Goal: Task Accomplishment & Management: Use online tool/utility

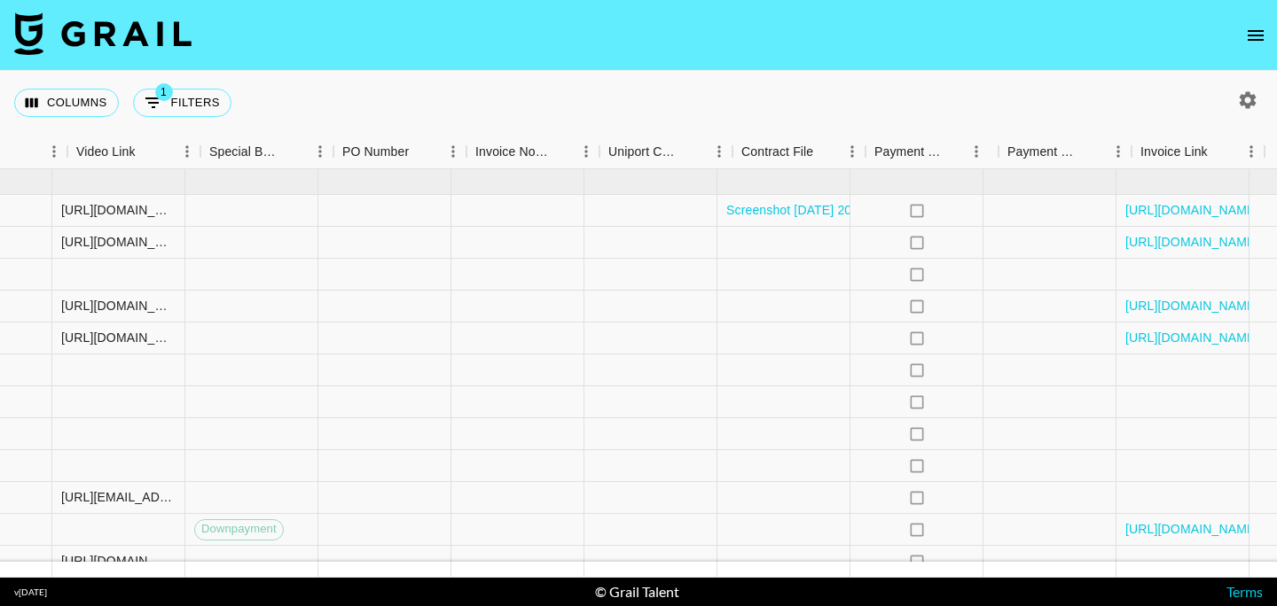
scroll to position [0, 1667]
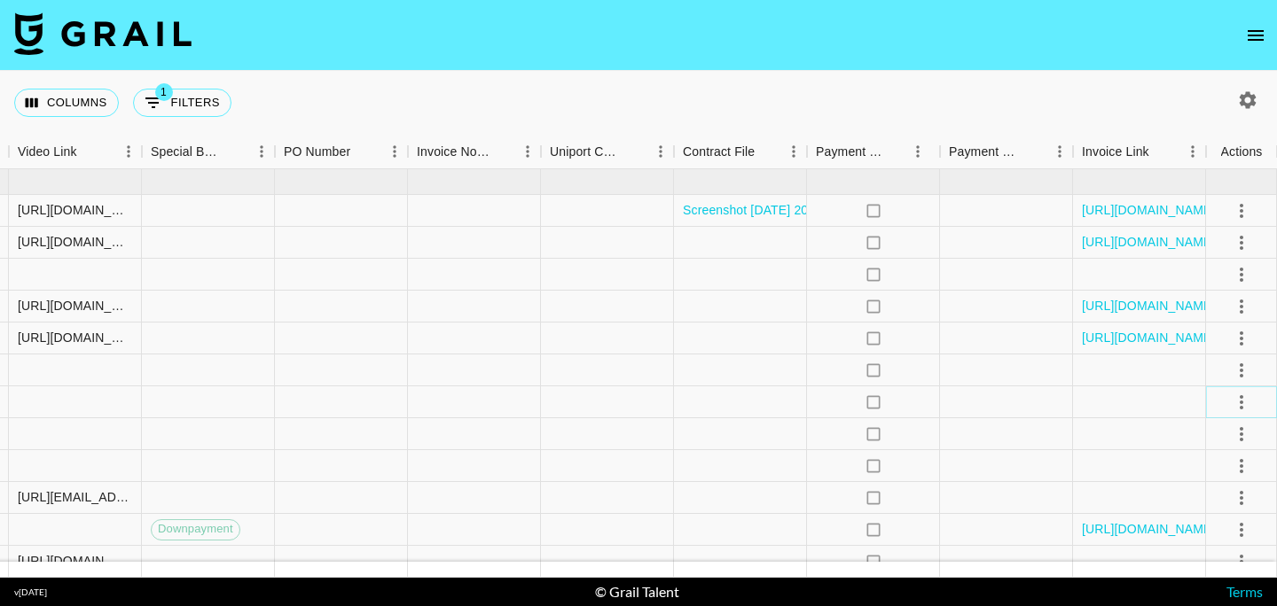
click at [1239, 403] on icon "select merge strategy" at bounding box center [1241, 402] width 21 height 21
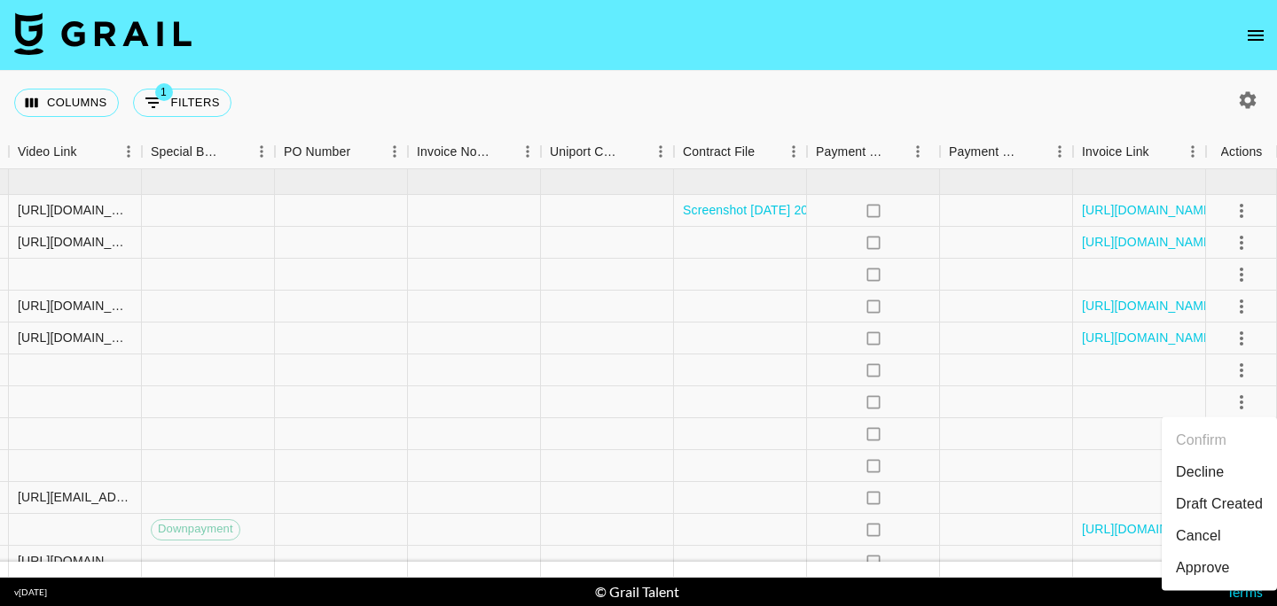
click at [1217, 569] on div "Approve" at bounding box center [1203, 568] width 54 height 21
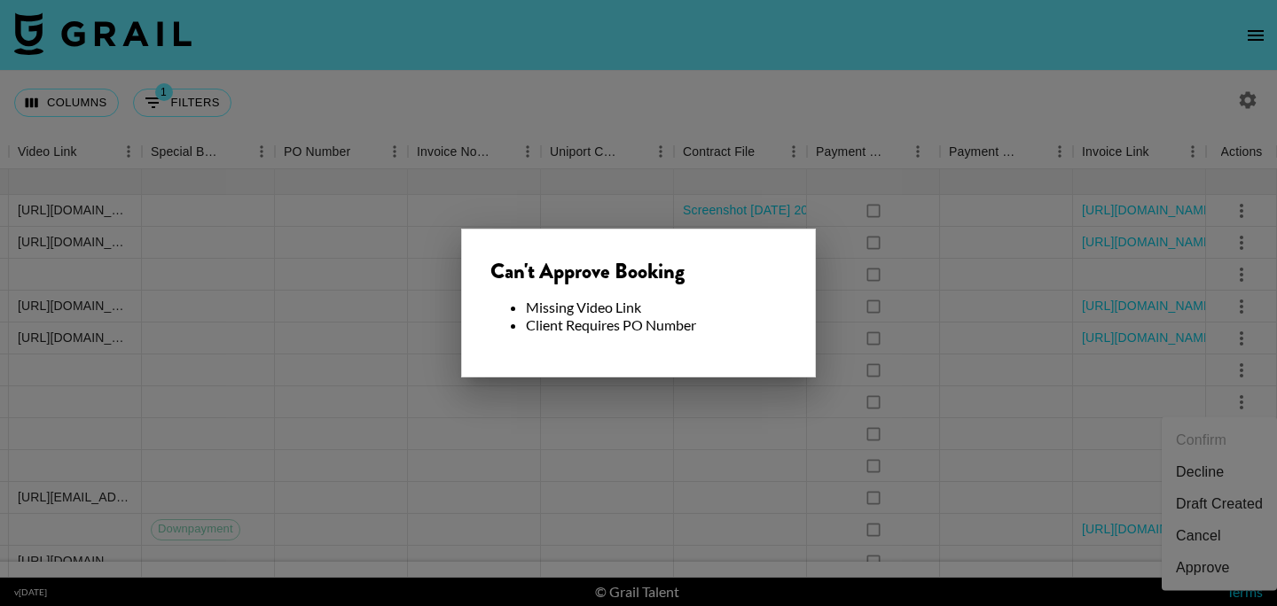
click at [824, 325] on div at bounding box center [638, 303] width 1277 height 606
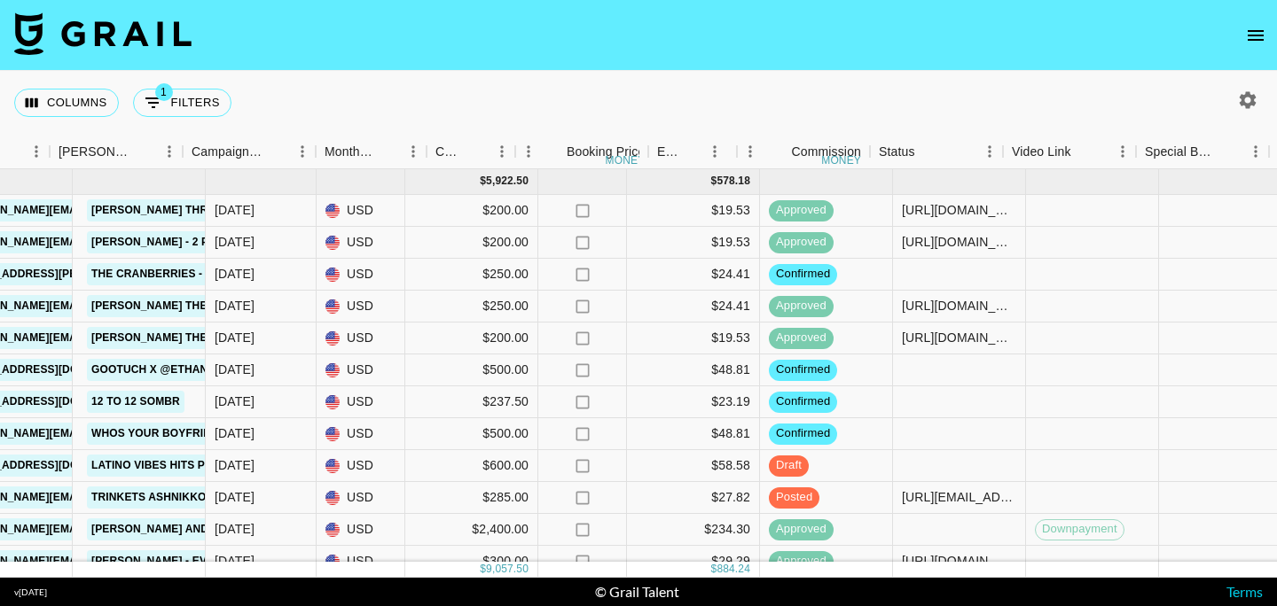
scroll to position [0, 673]
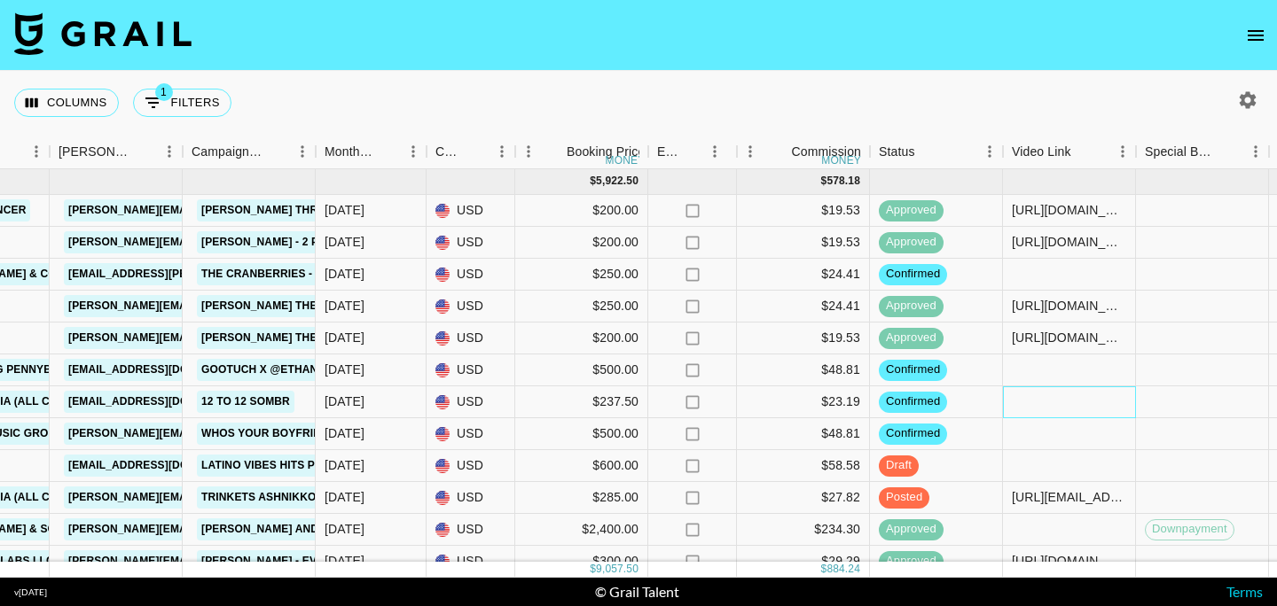
click at [1031, 404] on div at bounding box center [1069, 403] width 133 height 32
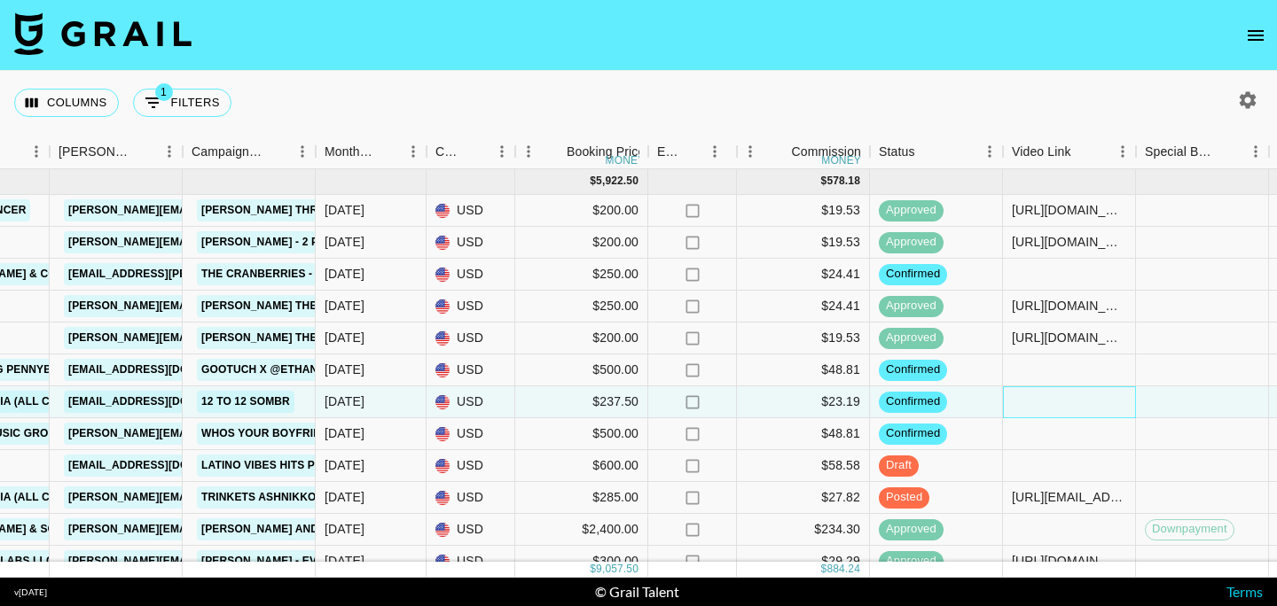
click at [1031, 404] on div at bounding box center [1069, 403] width 133 height 32
type input "[URL][DOMAIN_NAME]"
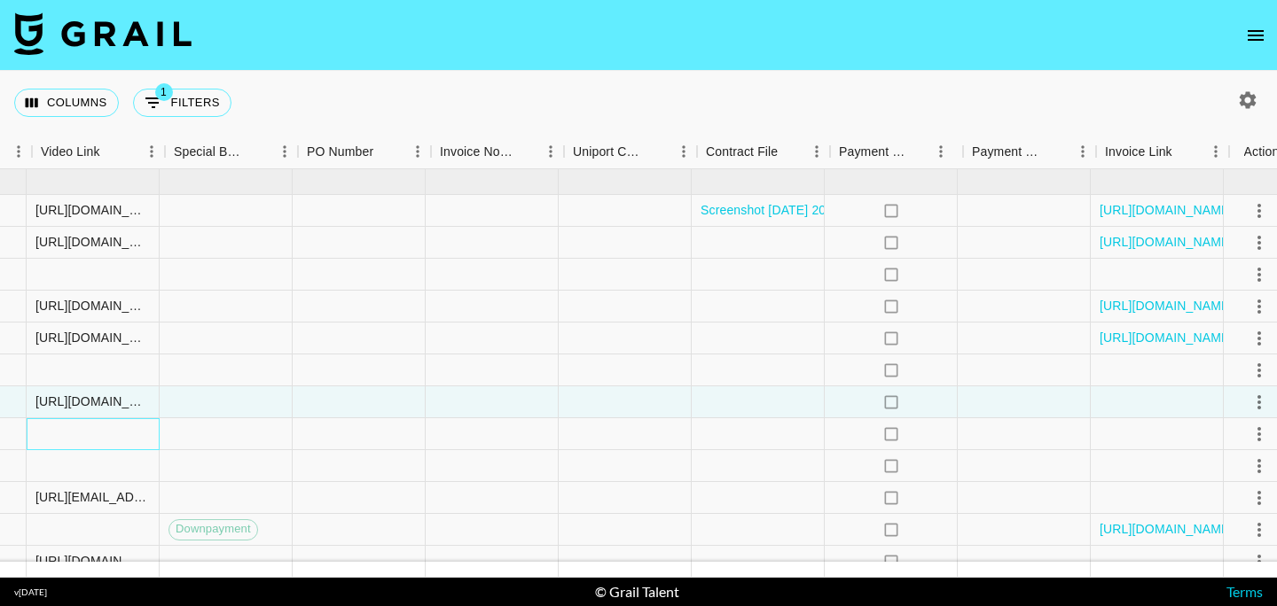
scroll to position [0, 1663]
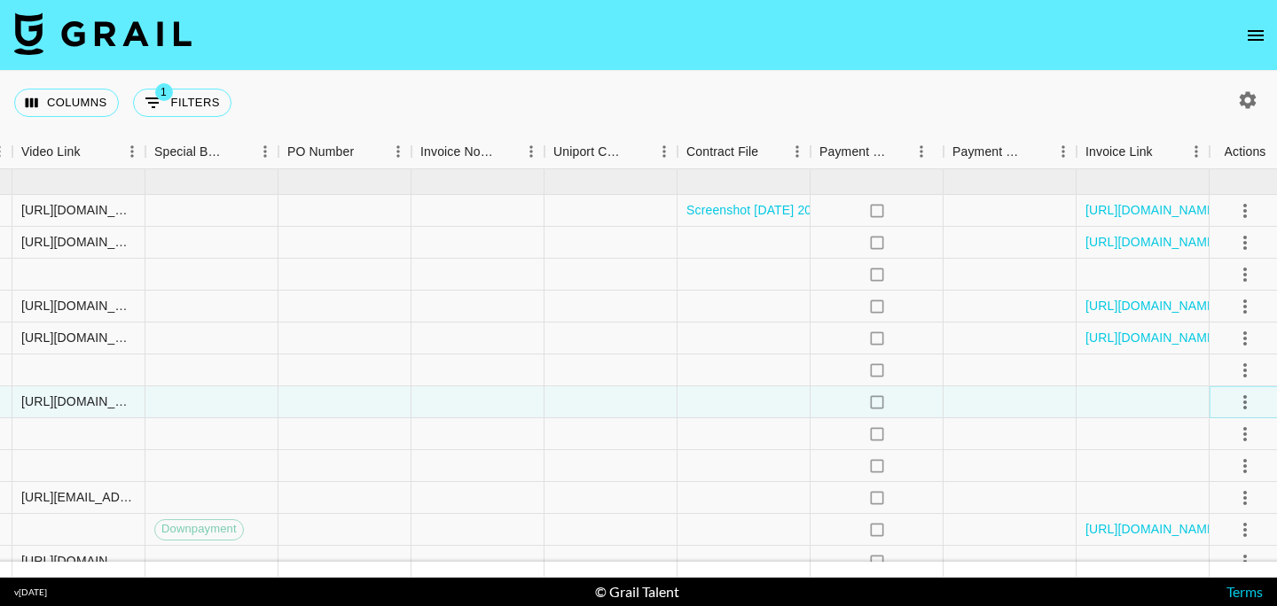
click at [1249, 398] on icon "select merge strategy" at bounding box center [1244, 402] width 21 height 21
click at [1184, 576] on div "Approve" at bounding box center [1203, 568] width 54 height 21
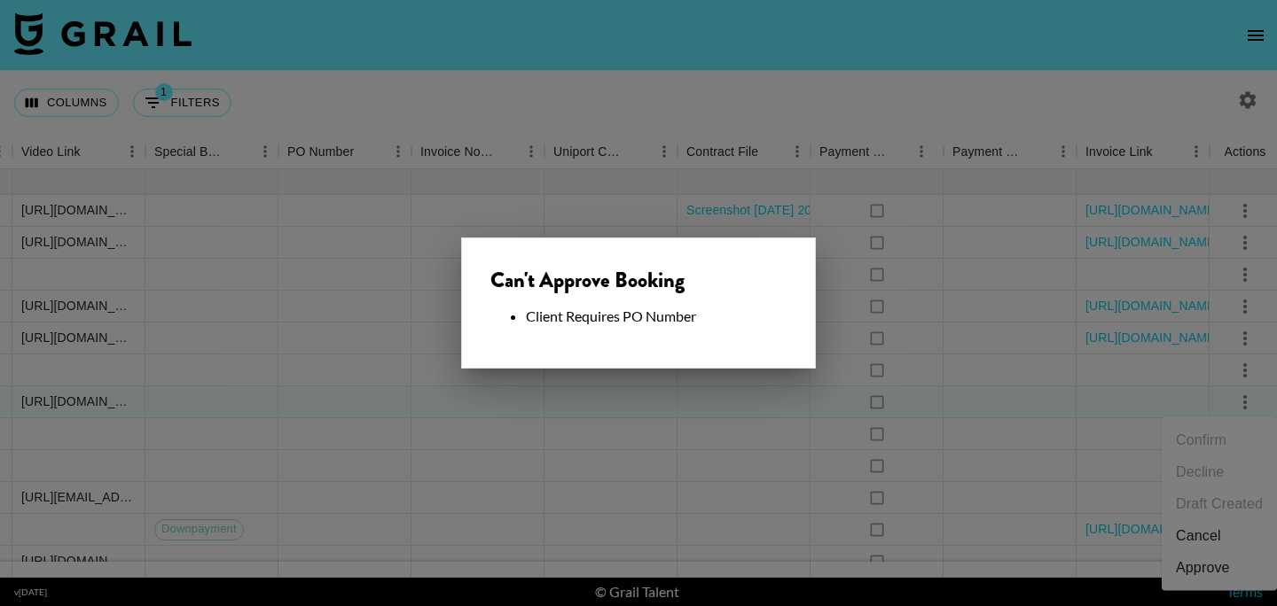
click at [307, 399] on div at bounding box center [638, 303] width 1277 height 606
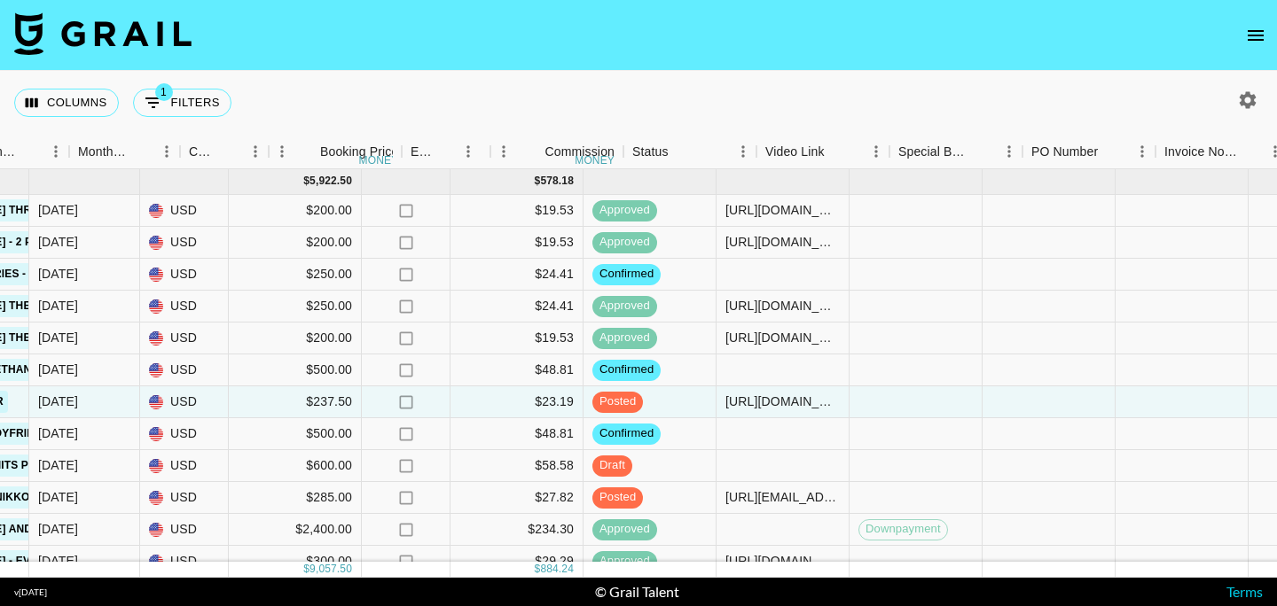
scroll to position [0, 1036]
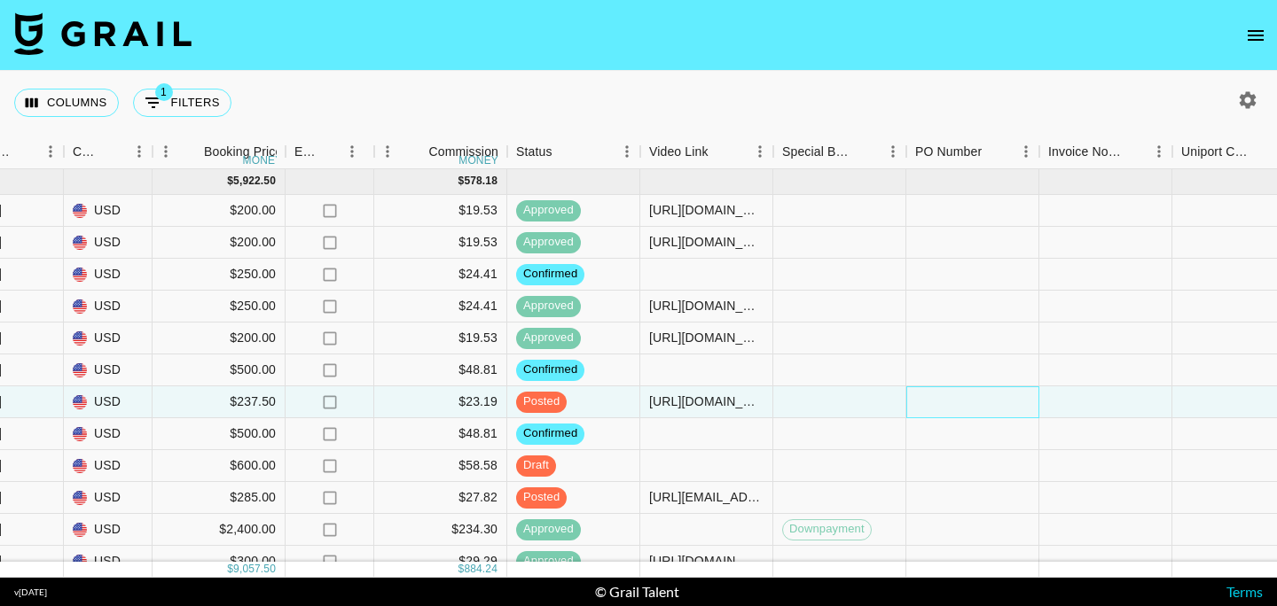
click at [944, 399] on div at bounding box center [972, 403] width 133 height 32
type input "O368_C5"
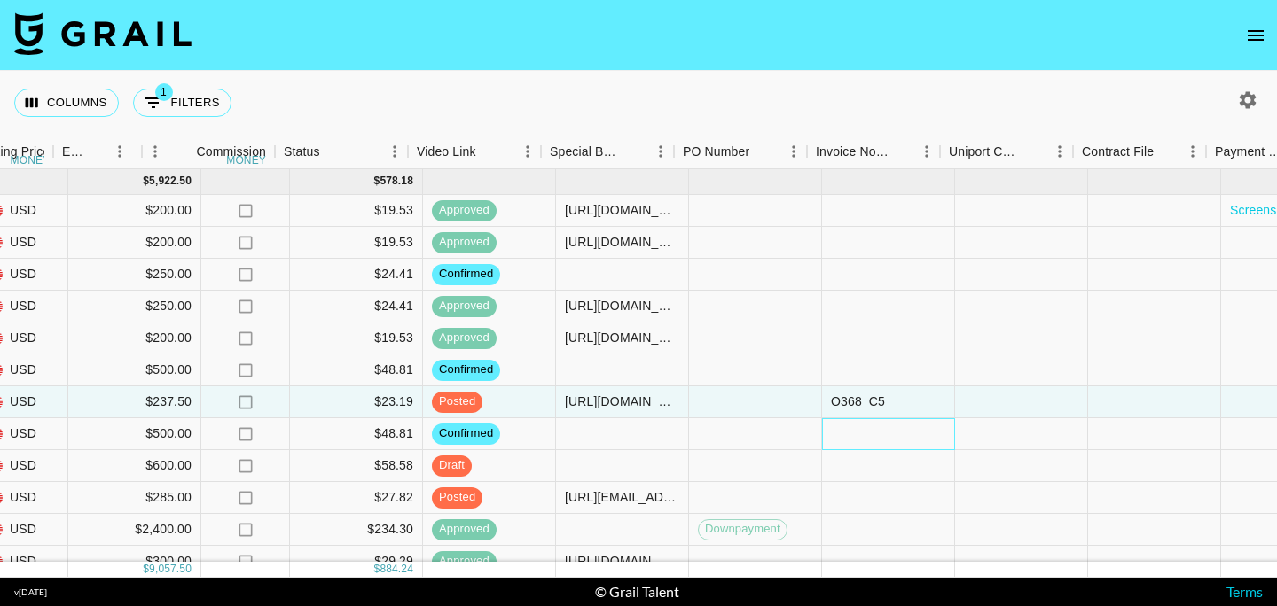
scroll to position [0, 1667]
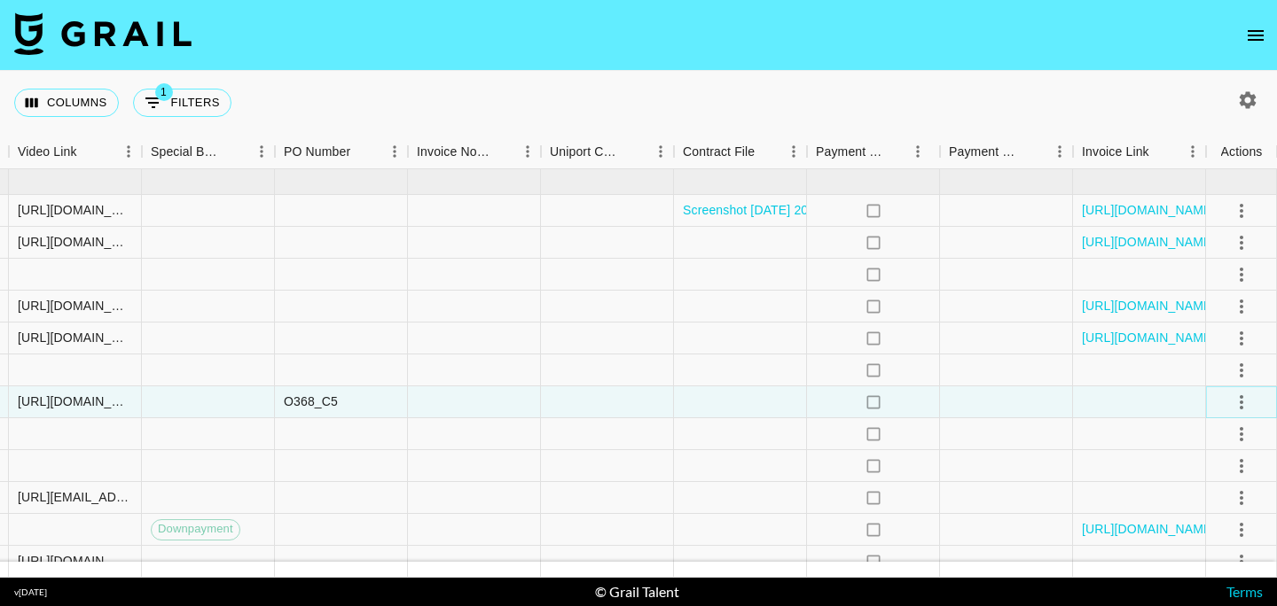
click at [1246, 392] on icon "select merge strategy" at bounding box center [1241, 402] width 21 height 21
click at [1207, 573] on div "Approve" at bounding box center [1203, 568] width 54 height 21
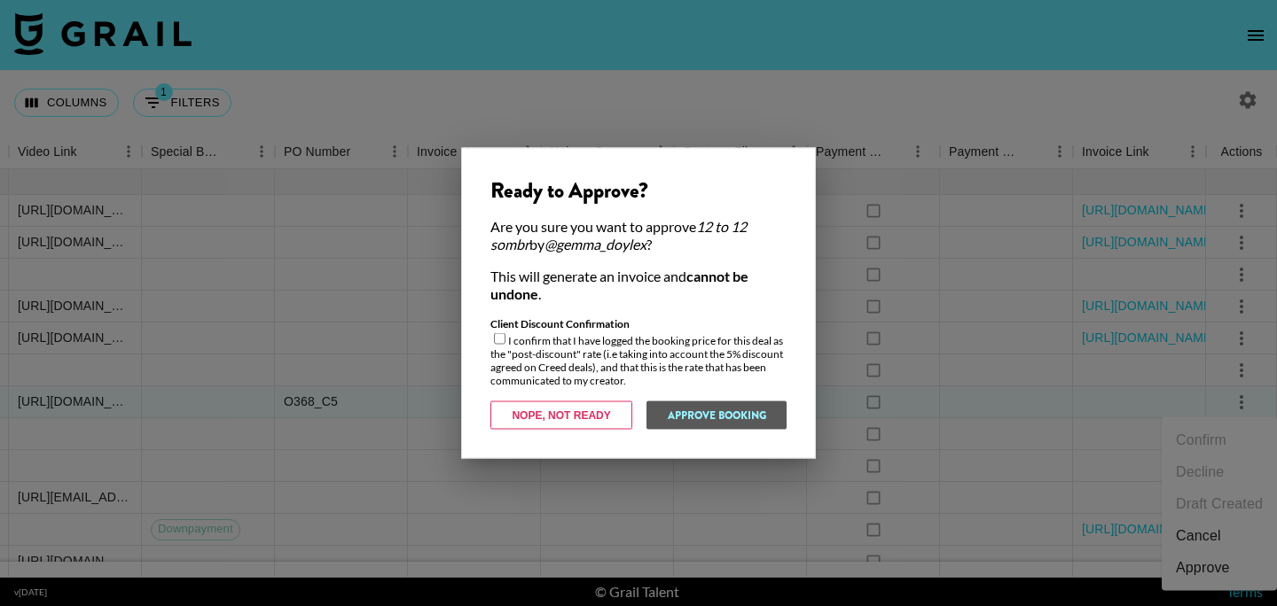
click at [501, 353] on div "Client Discount Confirmation I confirm that I have logged the booking price for…" at bounding box center [638, 352] width 296 height 70
click at [498, 337] on input "checkbox" at bounding box center [500, 339] width 12 height 12
checkbox input "true"
click at [695, 413] on button "Approve Booking" at bounding box center [715, 416] width 141 height 28
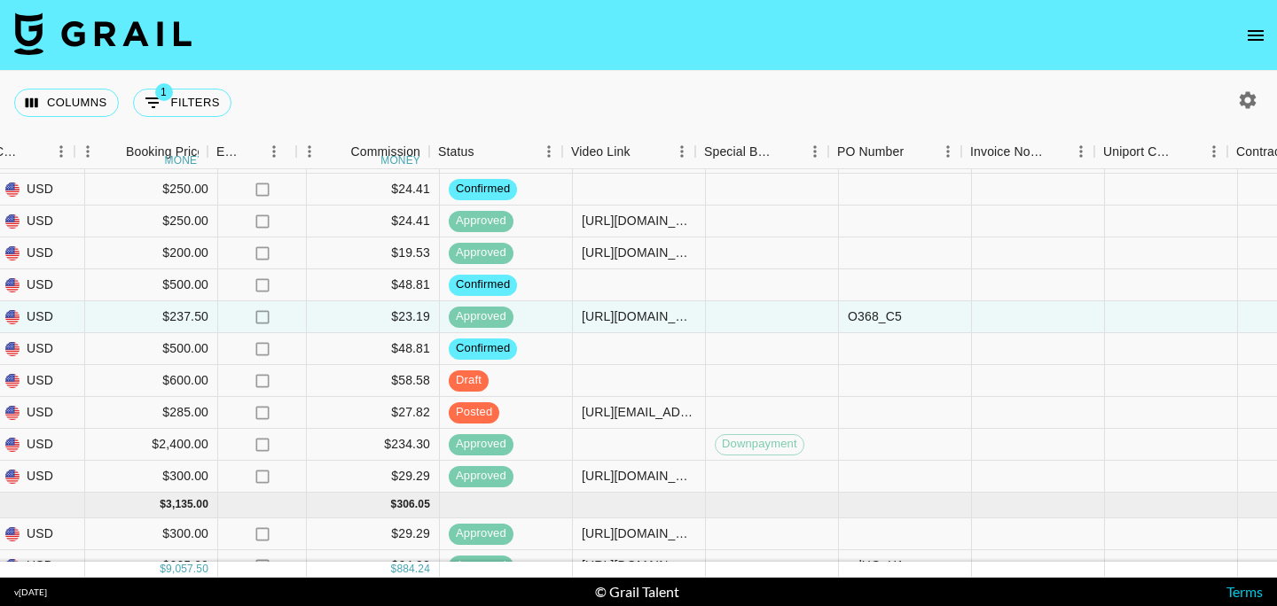
scroll to position [85, 1158]
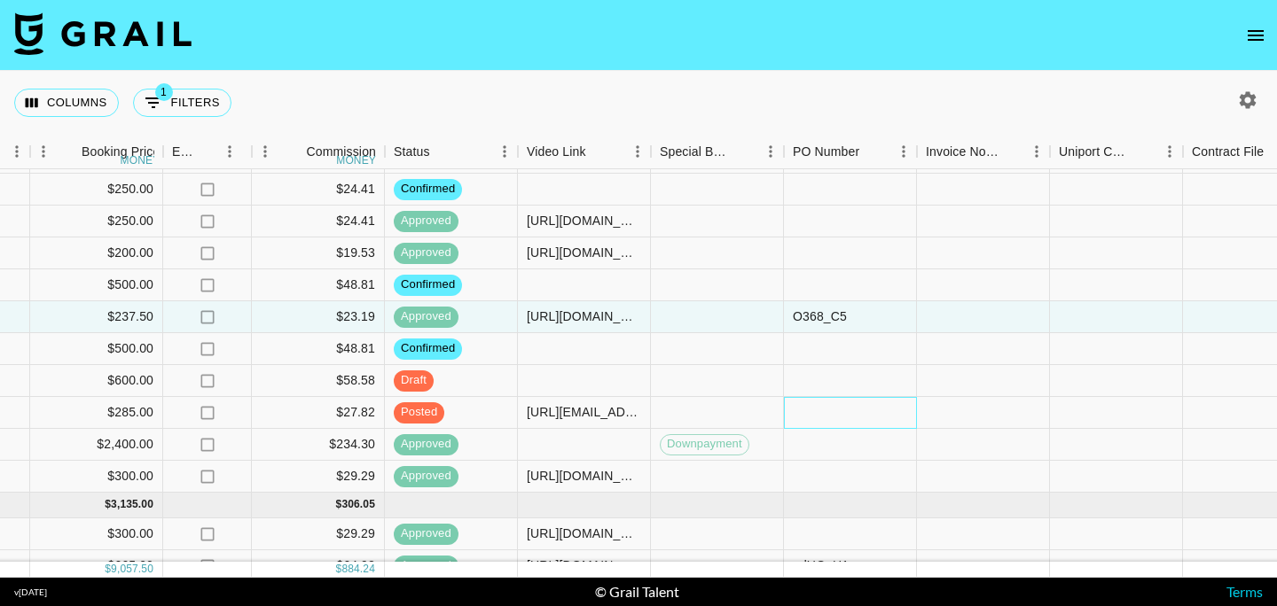
click at [822, 411] on div at bounding box center [850, 413] width 133 height 32
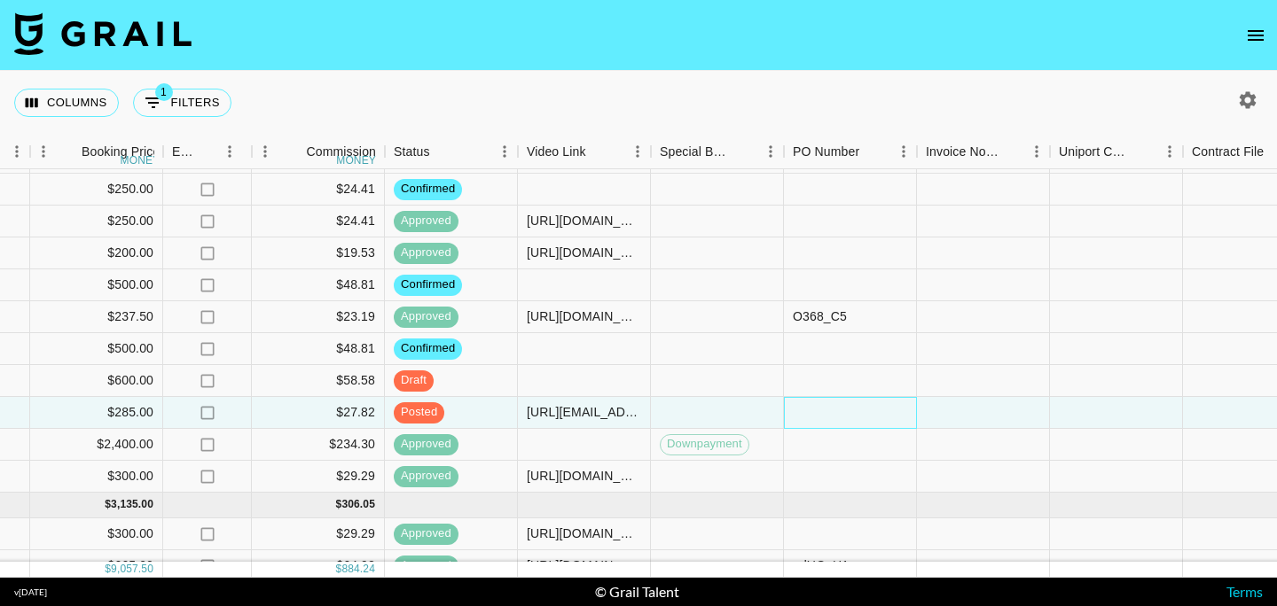
click at [822, 411] on div at bounding box center [850, 413] width 133 height 32
type input "ZekF_pv"
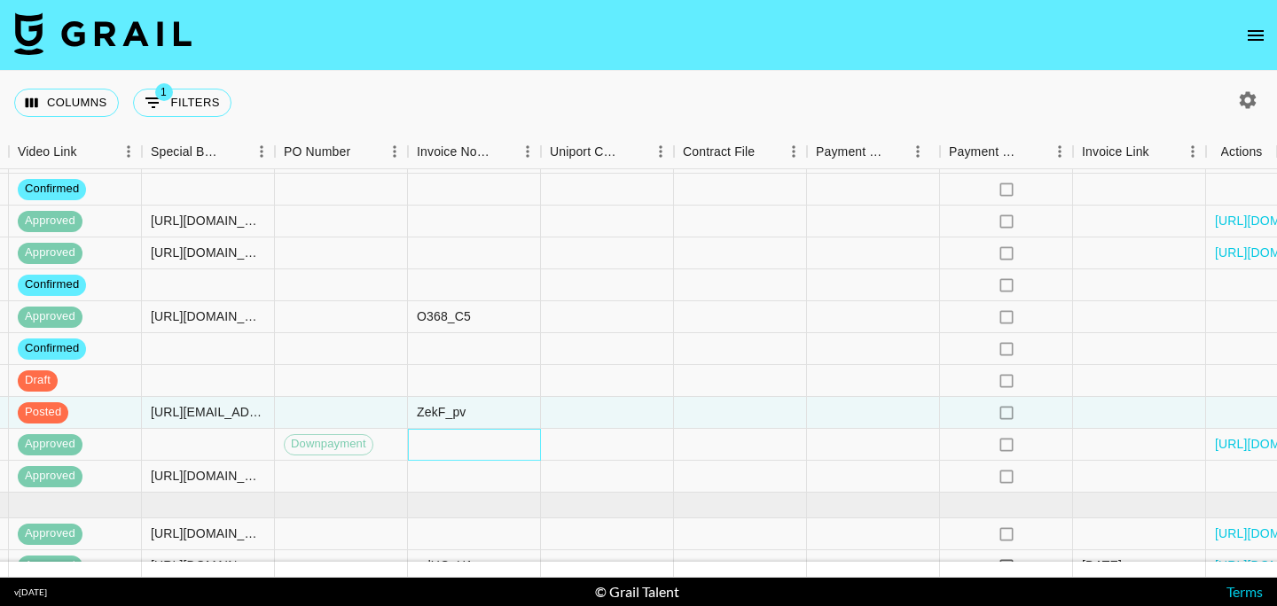
scroll to position [85, 1667]
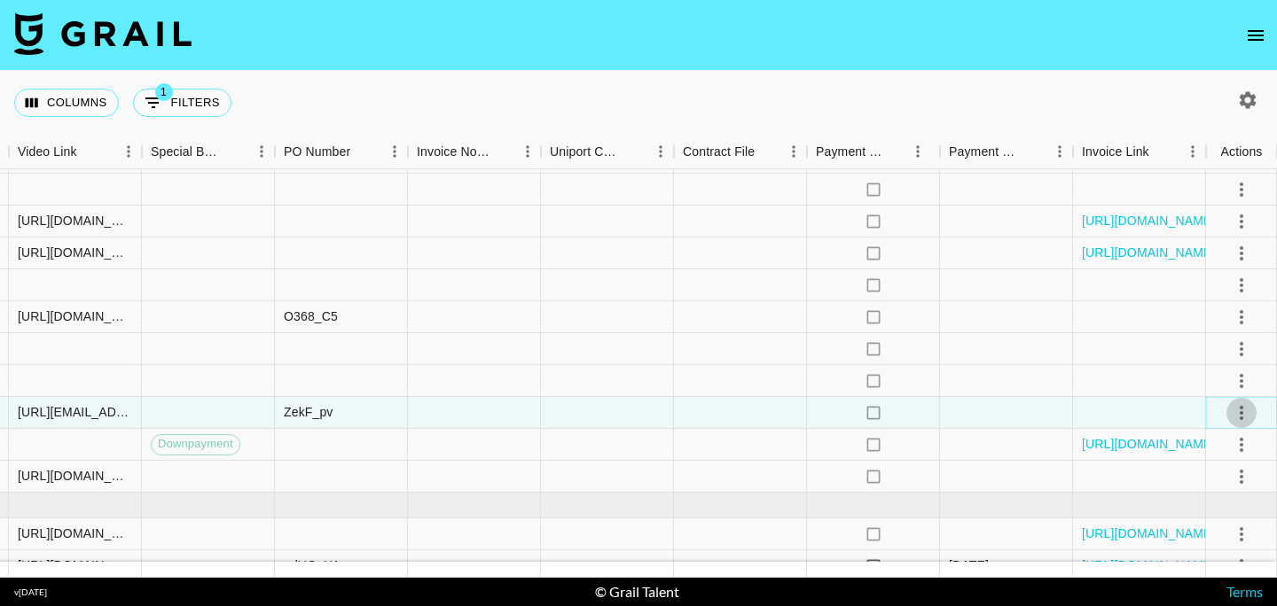
click at [1247, 413] on icon "select merge strategy" at bounding box center [1241, 413] width 21 height 21
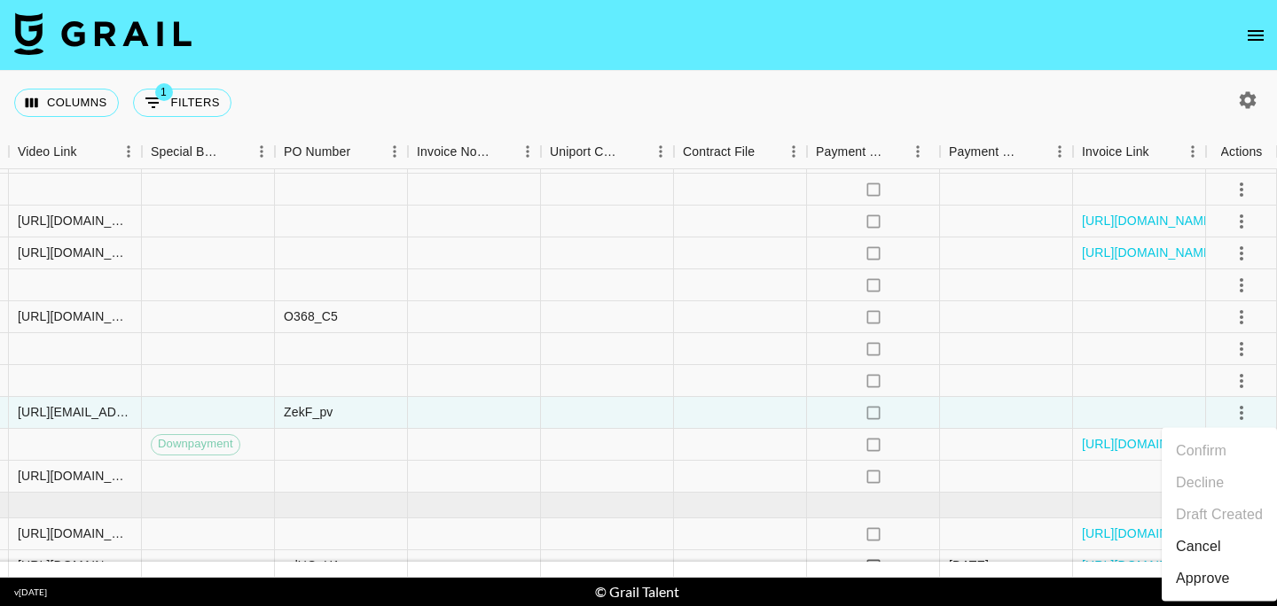
click at [1202, 579] on div "Approve" at bounding box center [1203, 578] width 54 height 21
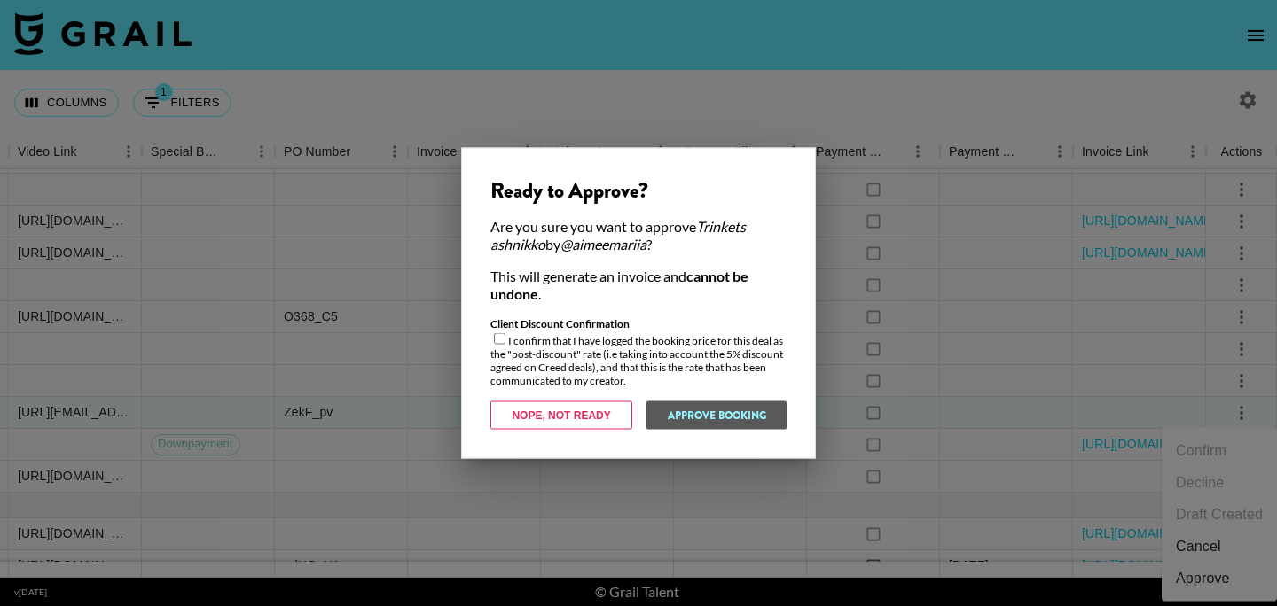
click at [503, 343] on input "checkbox" at bounding box center [500, 339] width 12 height 12
checkbox input "true"
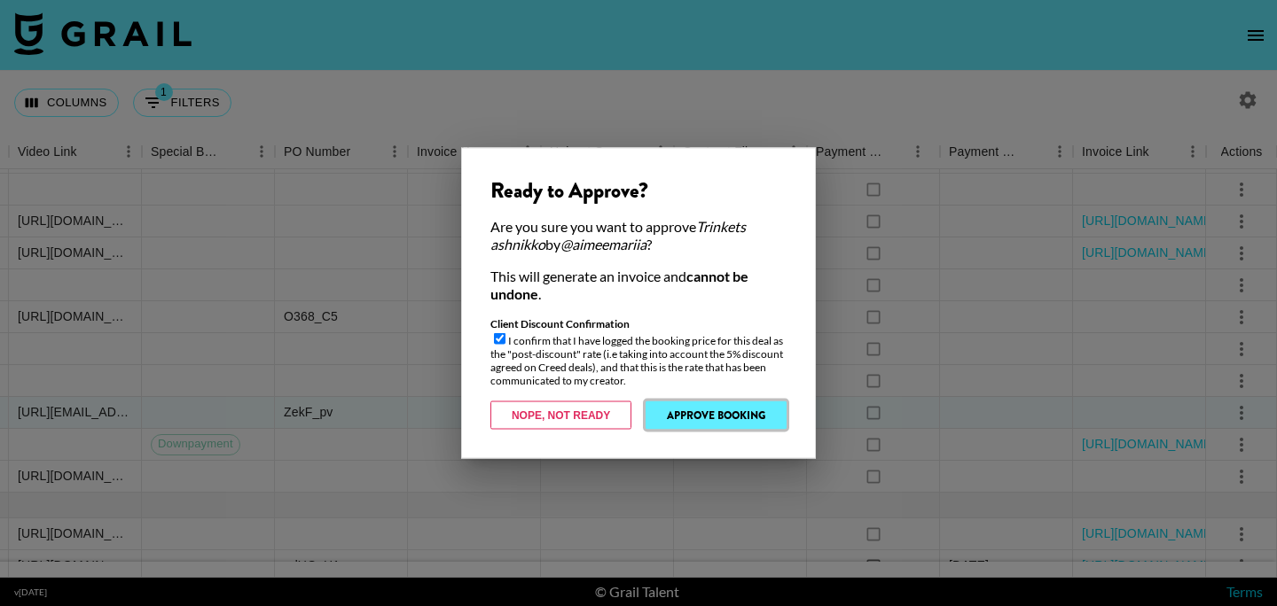
click at [700, 421] on button "Approve Booking" at bounding box center [715, 416] width 141 height 28
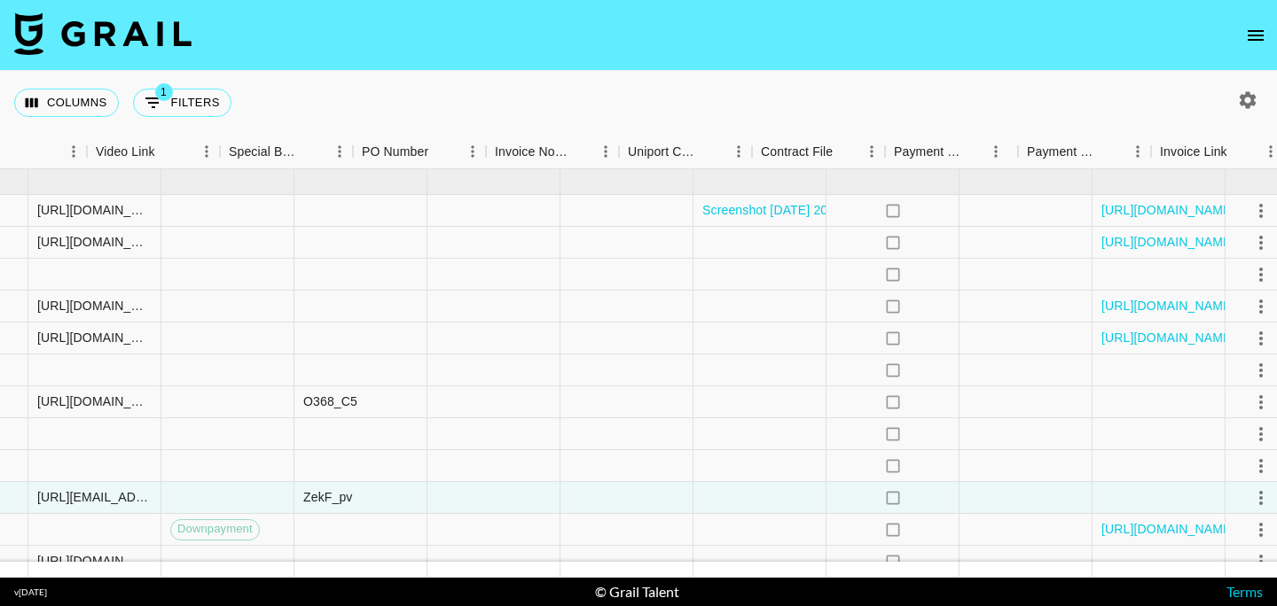
scroll to position [0, 1667]
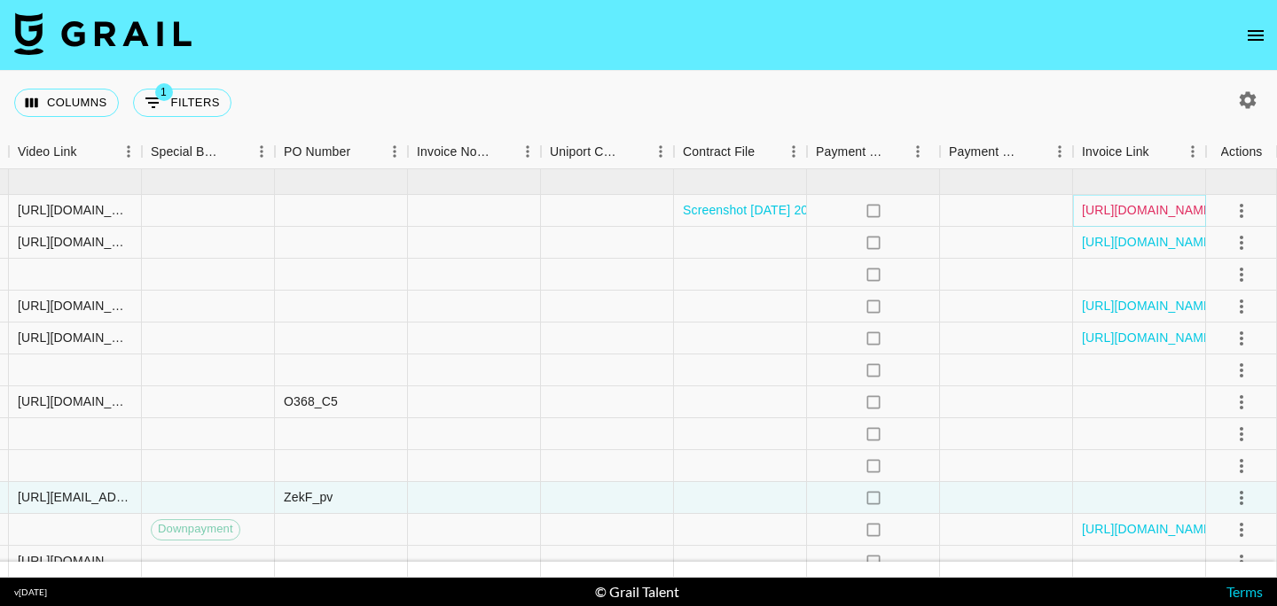
click at [1091, 209] on link "[URL][DOMAIN_NAME]" at bounding box center [1149, 210] width 134 height 18
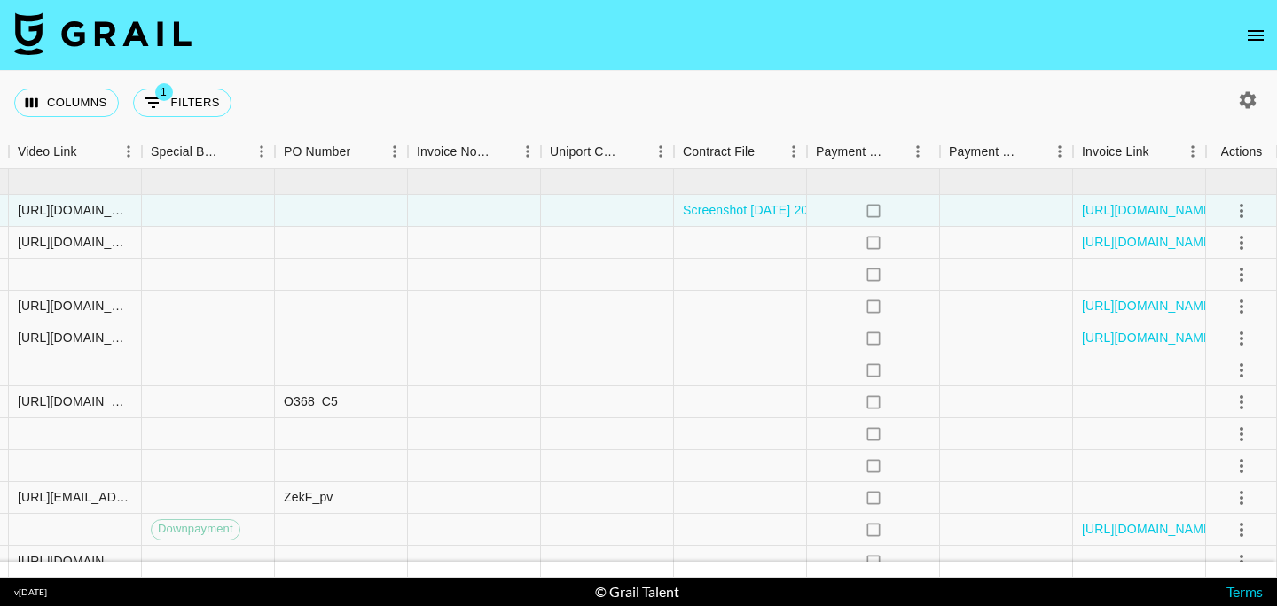
click at [540, 101] on div "Columns 1 Filters + Booking" at bounding box center [638, 103] width 1277 height 64
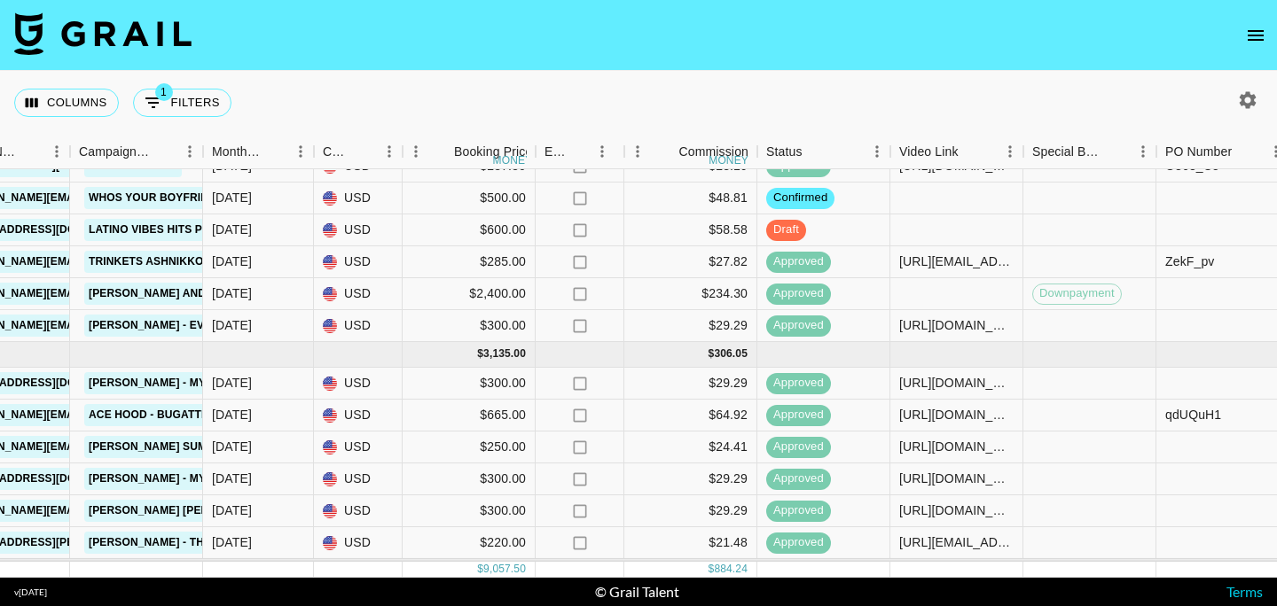
scroll to position [0, 786]
